Goal: Find contact information: Find contact information

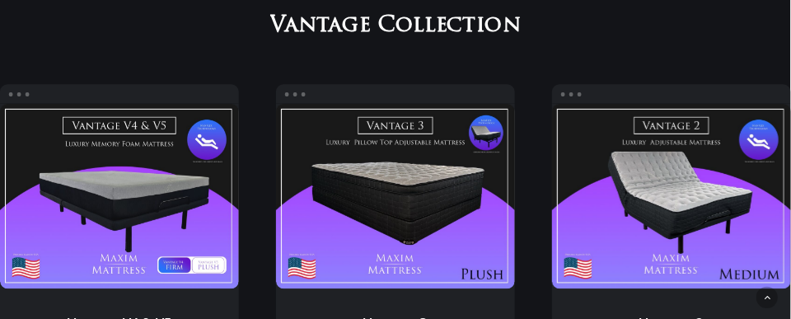
scroll to position [1006, 0]
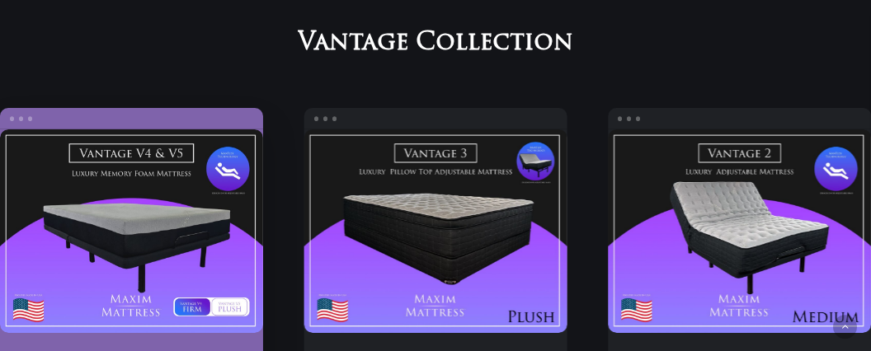
click at [194, 304] on link "Vantage V4 & V5" at bounding box center [131, 231] width 263 height 204
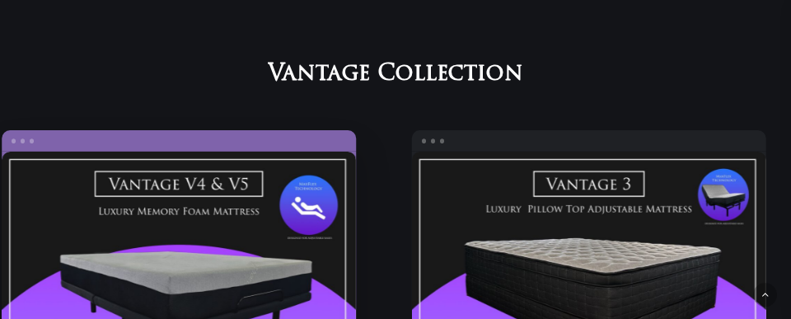
scroll to position [1040, 0]
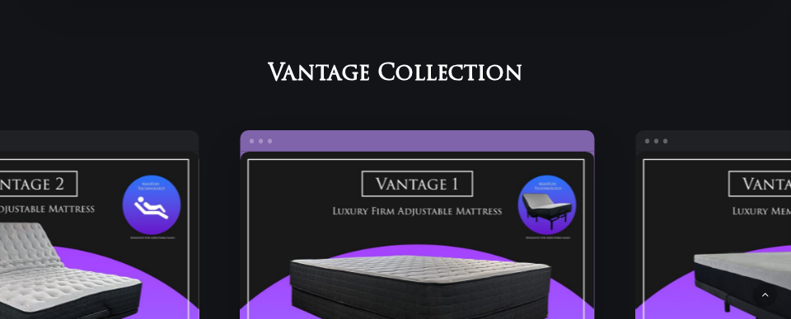
click at [431, 224] on link "Vantage 1" at bounding box center [417, 289] width 354 height 275
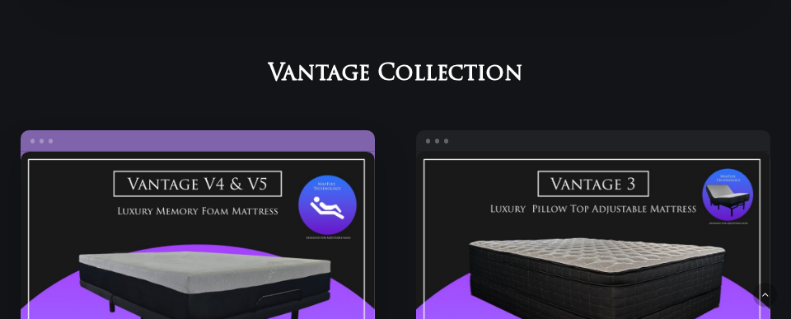
click at [289, 218] on link "Vantage V4 & V5" at bounding box center [198, 289] width 354 height 275
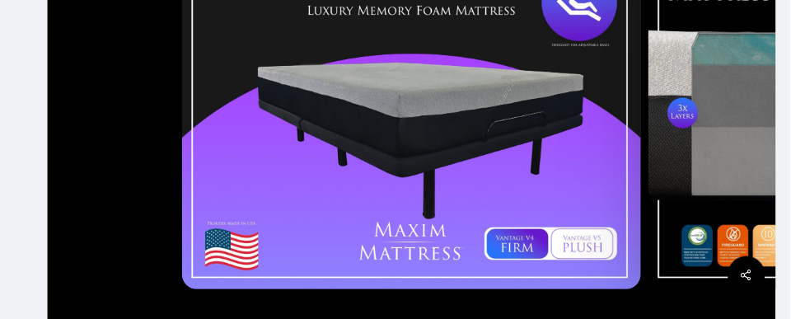
scroll to position [420, 0]
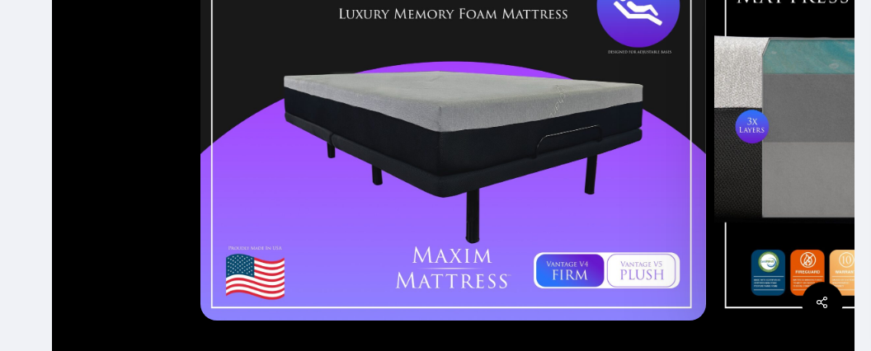
click at [659, 261] on img at bounding box center [452, 125] width 505 height 392
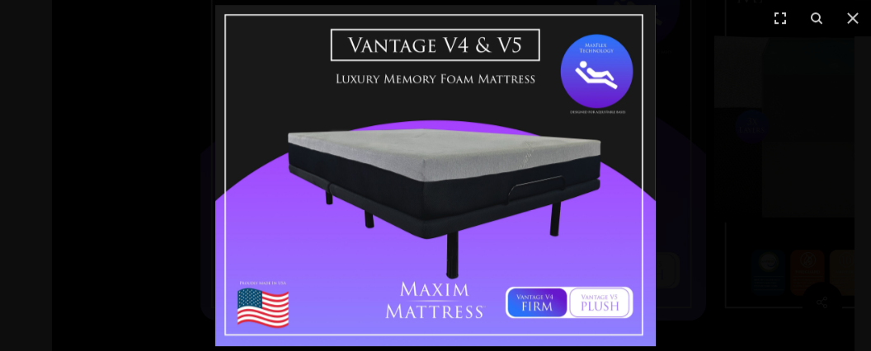
click at [549, 170] on img at bounding box center [435, 175] width 440 height 341
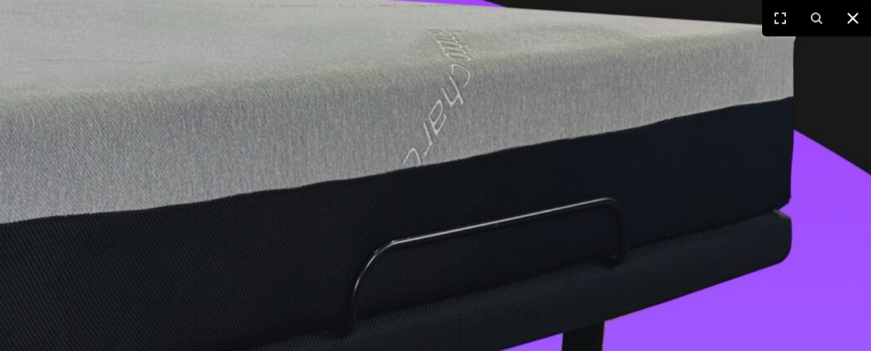
click at [856, 23] on icon at bounding box center [853, 18] width 20 height 20
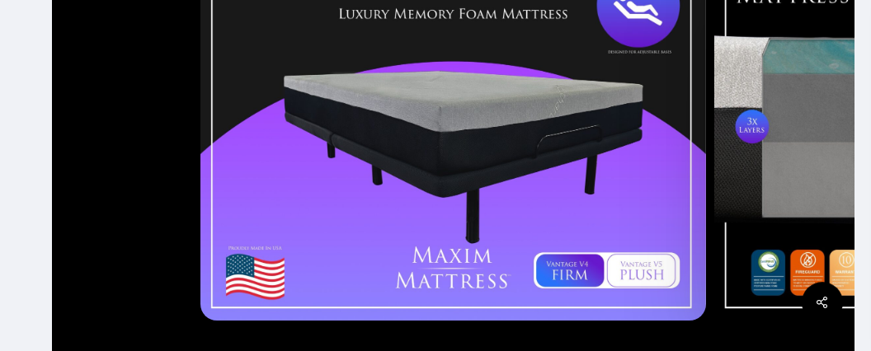
drag, startPoint x: 856, startPoint y: 23, endPoint x: 800, endPoint y: 261, distance: 244.0
click at [800, 261] on div at bounding box center [453, 125] width 819 height 660
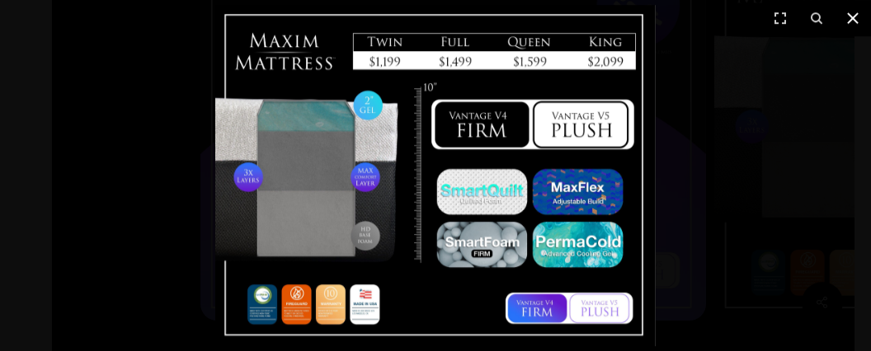
click at [855, 14] on icon at bounding box center [853, 18] width 20 height 20
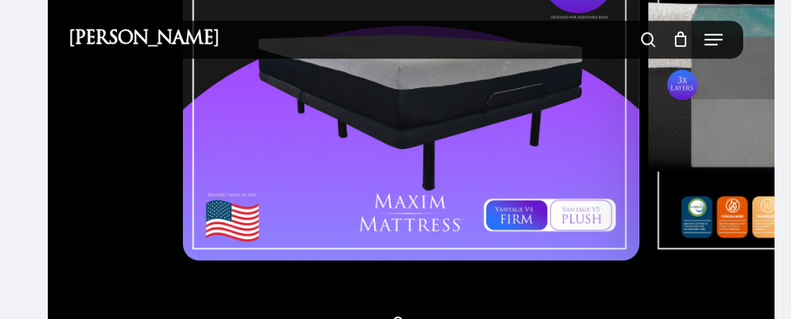
scroll to position [418, 0]
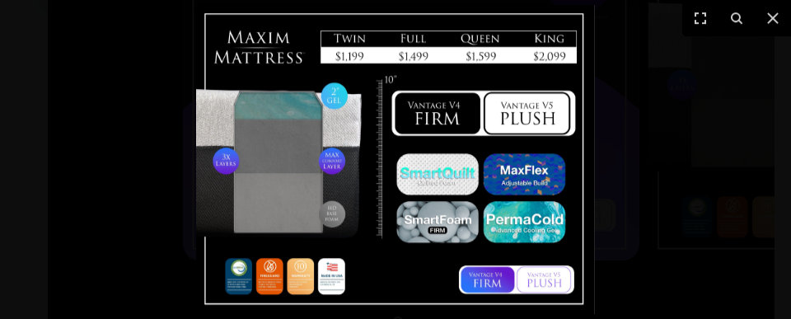
click at [617, 253] on div at bounding box center [395, 159] width 791 height 319
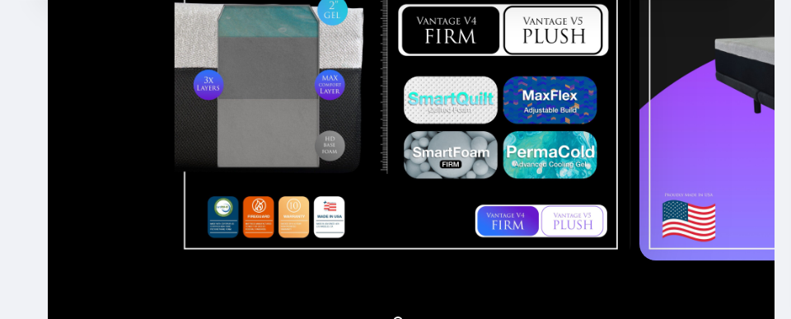
click at [257, 180] on div at bounding box center [403, 83] width 466 height 363
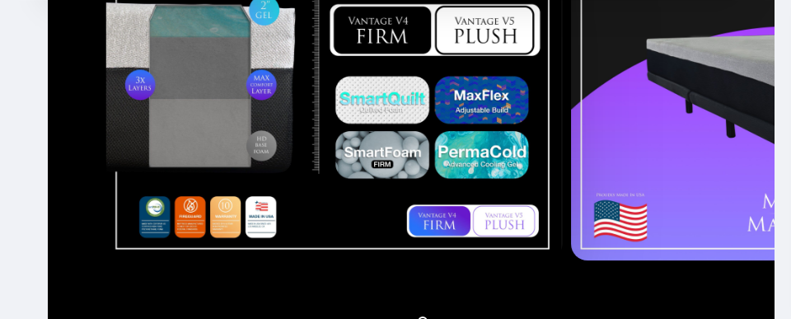
click at [653, 142] on div at bounding box center [800, 83] width 466 height 363
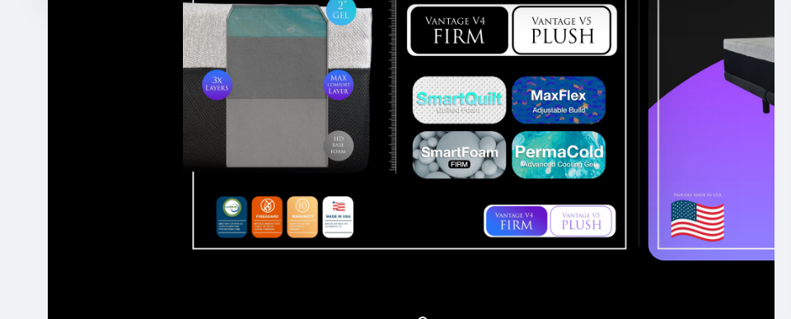
click at [589, 210] on img at bounding box center [412, 83] width 458 height 354
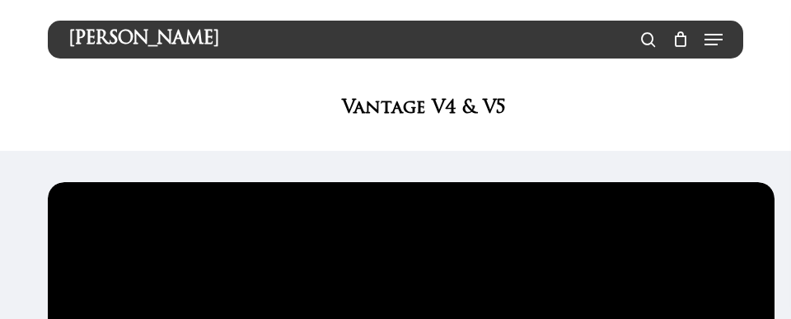
click at [707, 40] on icon "Navigation Menu" at bounding box center [714, 40] width 18 height 2
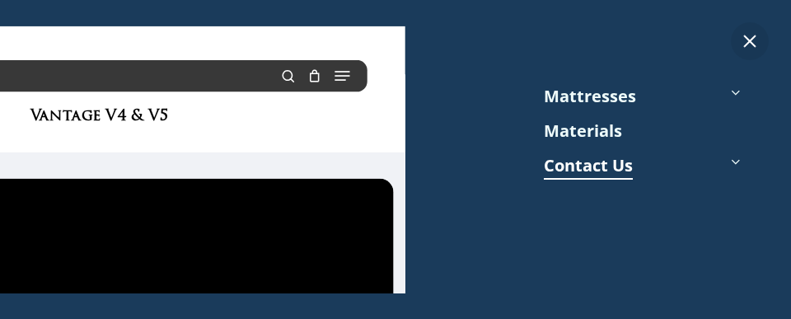
click at [600, 171] on link "Contact Us" at bounding box center [588, 165] width 89 height 25
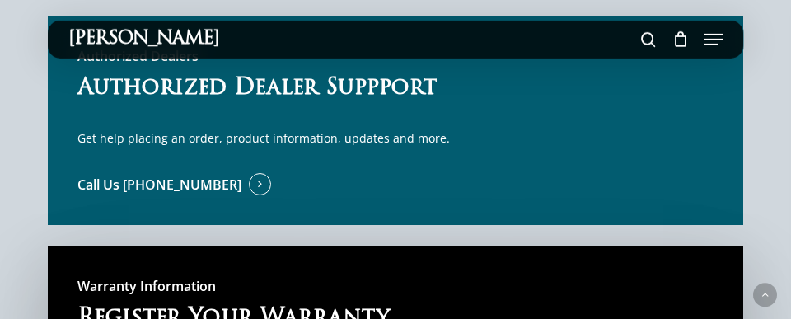
scroll to position [622, 0]
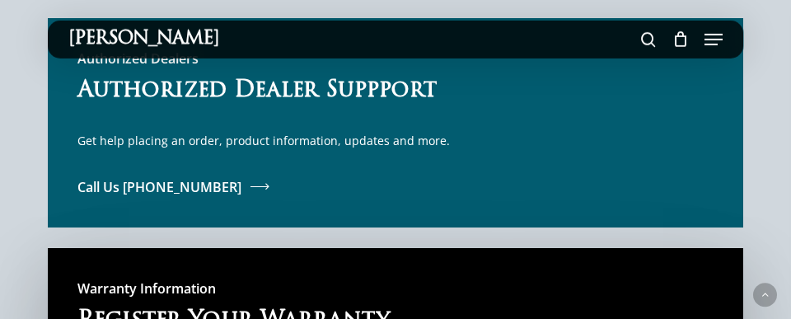
click at [242, 188] on span at bounding box center [242, 187] width 0 height 18
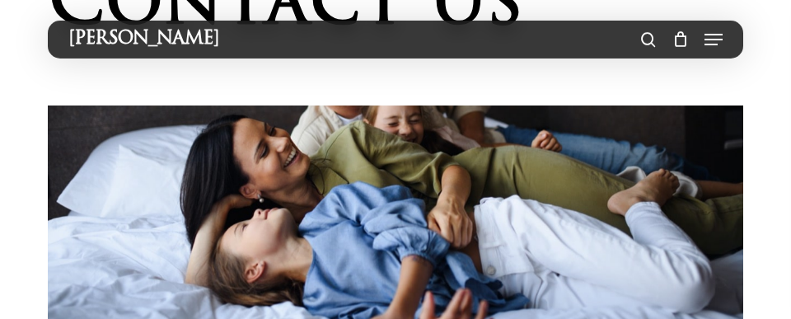
scroll to position [0, 0]
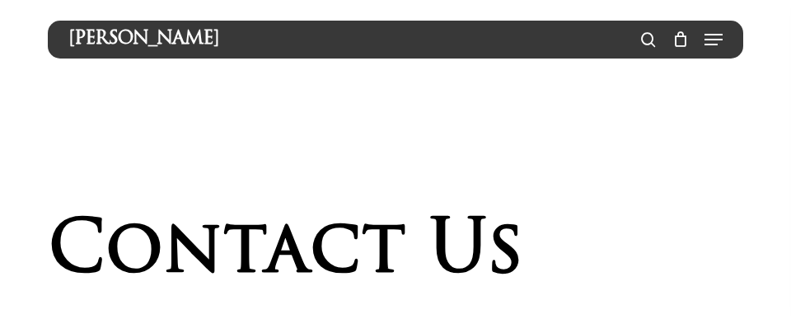
click at [372, 52] on div "Hit enter to search or ESC to close Close Search Maxim Mattress search 0 Menu M…" at bounding box center [396, 40] width 697 height 38
click at [372, 35] on div "[PERSON_NAME]" at bounding box center [395, 40] width 655 height 18
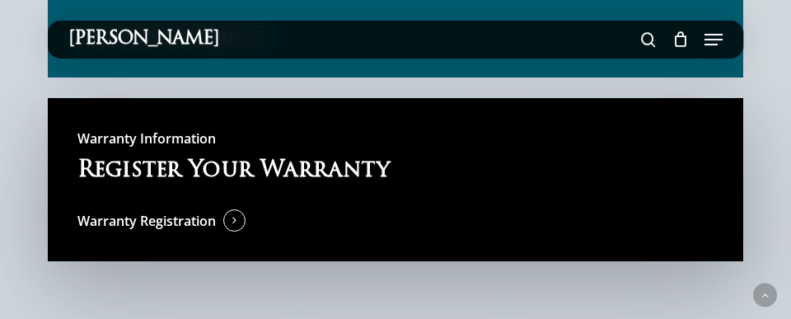
scroll to position [531, 0]
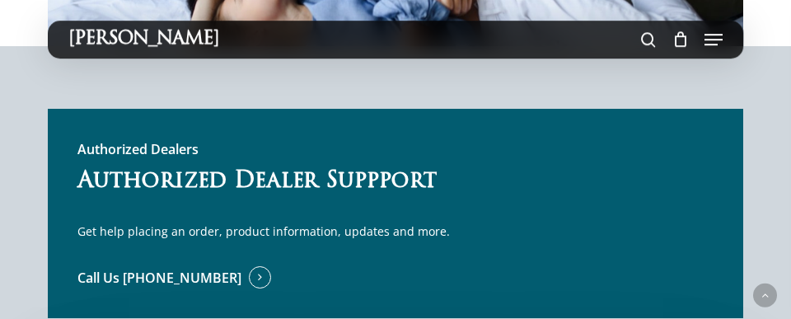
click at [333, 198] on div "Authorized Dealers Authorized Dealer Suppport Get help placing an order, produc…" at bounding box center [395, 214] width 636 height 150
click at [303, 241] on p "Get help placing an order, product information, updates and more." at bounding box center [395, 231] width 636 height 21
click at [215, 270] on link "Call Us (888) 727-1759" at bounding box center [174, 277] width 194 height 21
click at [641, 35] on link "search" at bounding box center [648, 40] width 31 height 18
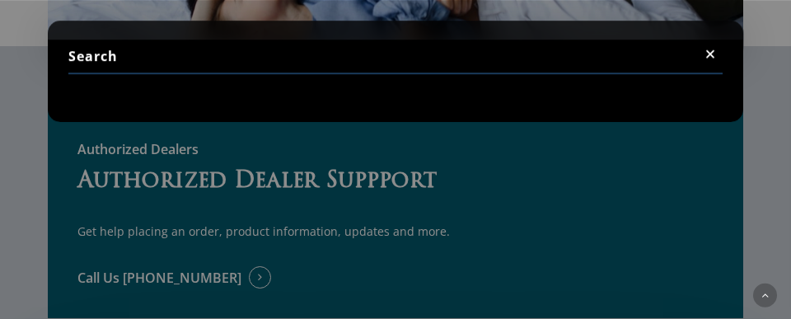
click at [346, 58] on input "Search" at bounding box center [395, 57] width 655 height 35
type input "vantage, 91604"
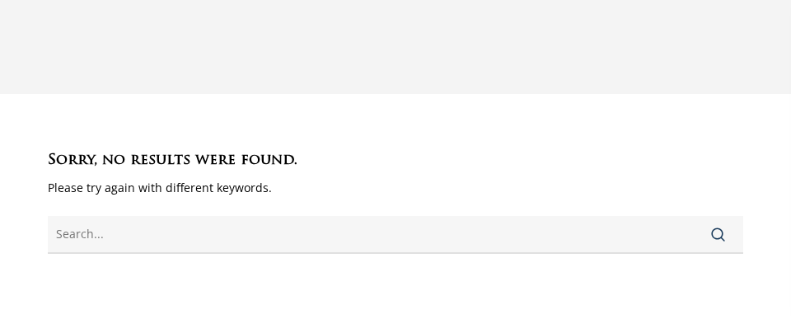
scroll to position [243, 0]
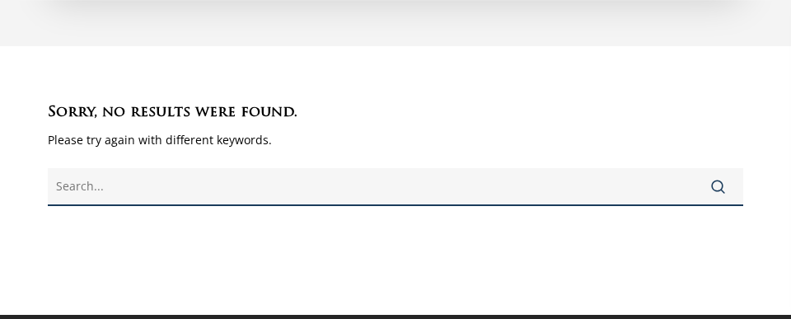
click at [203, 196] on input "text" at bounding box center [396, 187] width 697 height 38
type input "9"
type input "Vantage mattress in 91604"
click at [693, 167] on button "Search" at bounding box center [718, 187] width 50 height 40
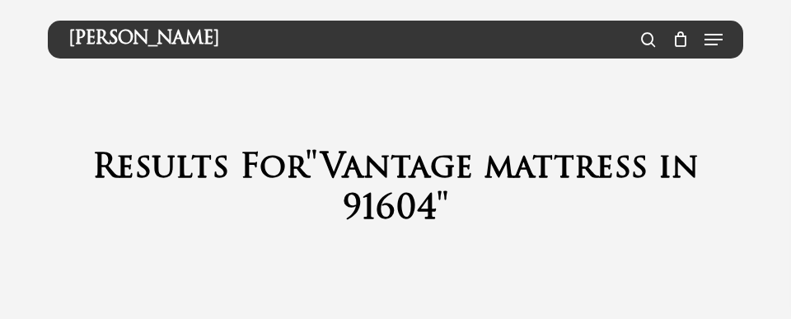
click at [682, 46] on icon "Cart" at bounding box center [681, 39] width 16 height 16
